Goal: Find specific page/section: Find specific page/section

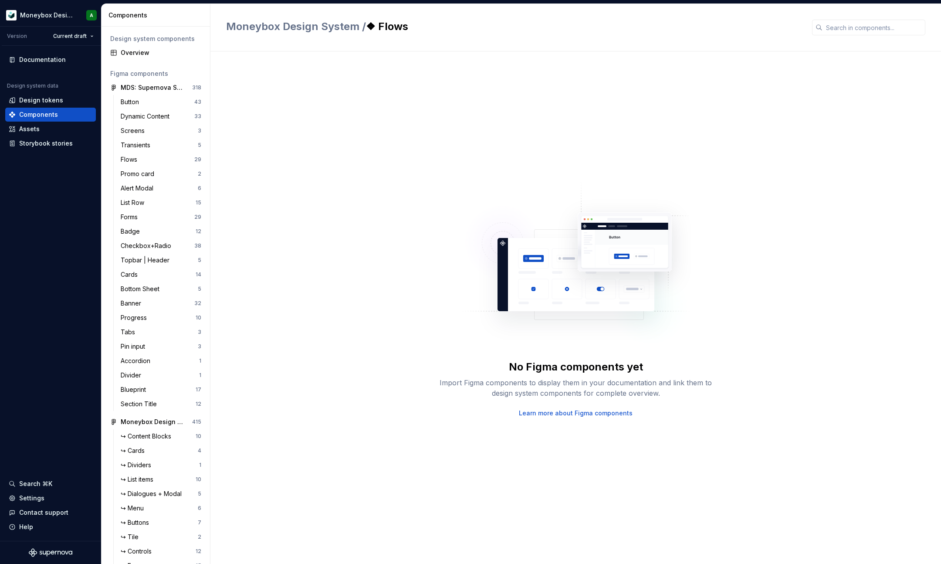
click at [394, 27] on h2 "Moneybox Design System / ❖ Flows" at bounding box center [514, 27] width 576 height 14
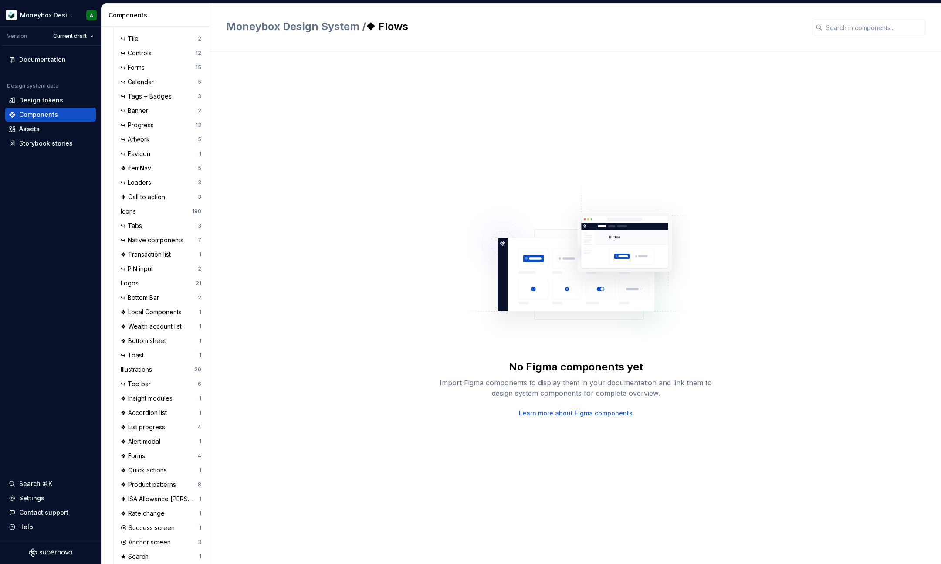
scroll to position [636, 0]
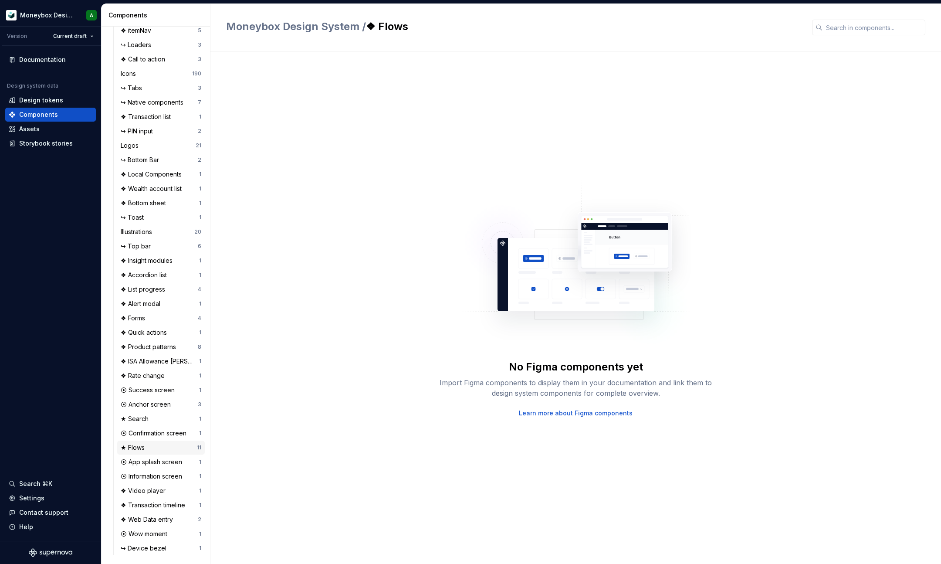
click at [147, 453] on div "★ Flows 11" at bounding box center [161, 447] width 88 height 14
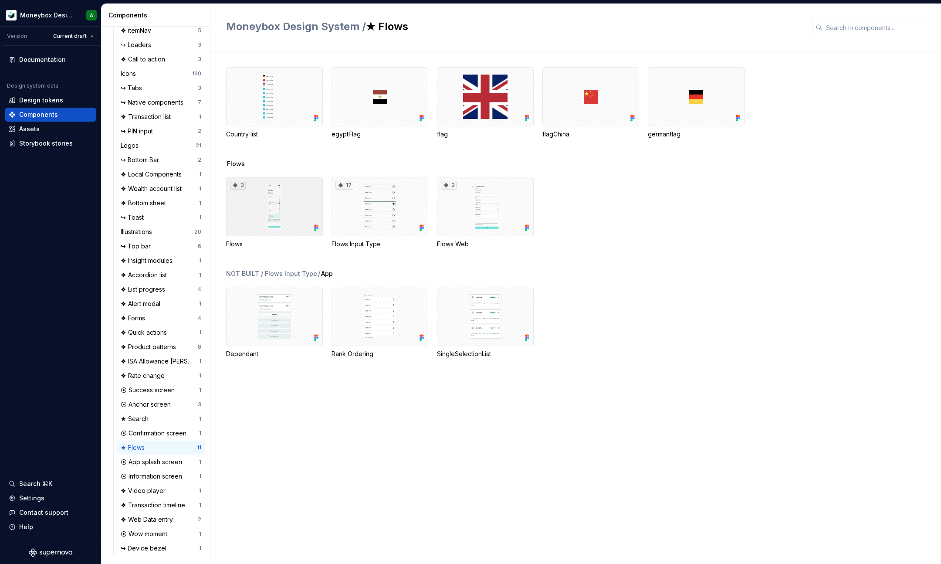
click at [303, 197] on div "3" at bounding box center [274, 206] width 97 height 59
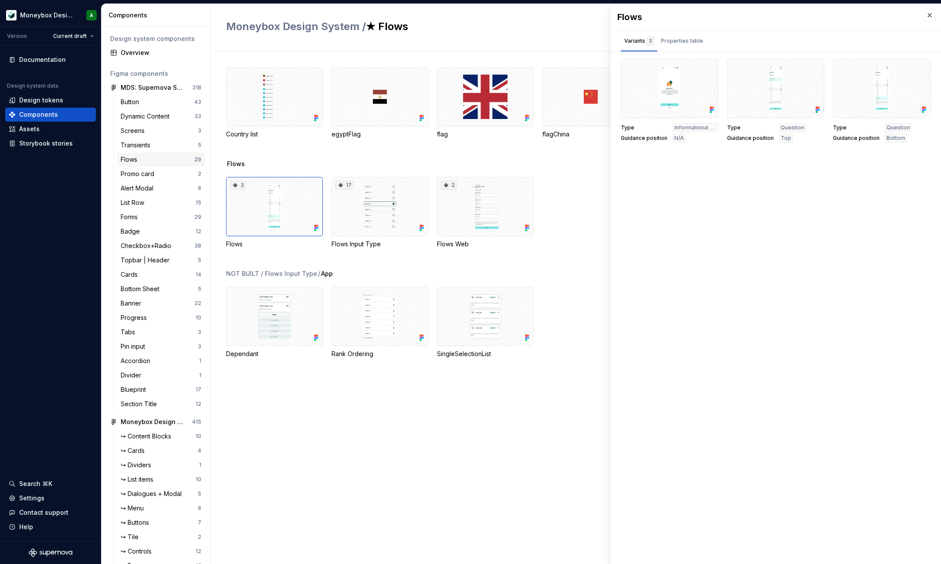
click at [154, 155] on div "Flows 29" at bounding box center [161, 159] width 88 height 14
